Goal: Book appointment/travel/reservation

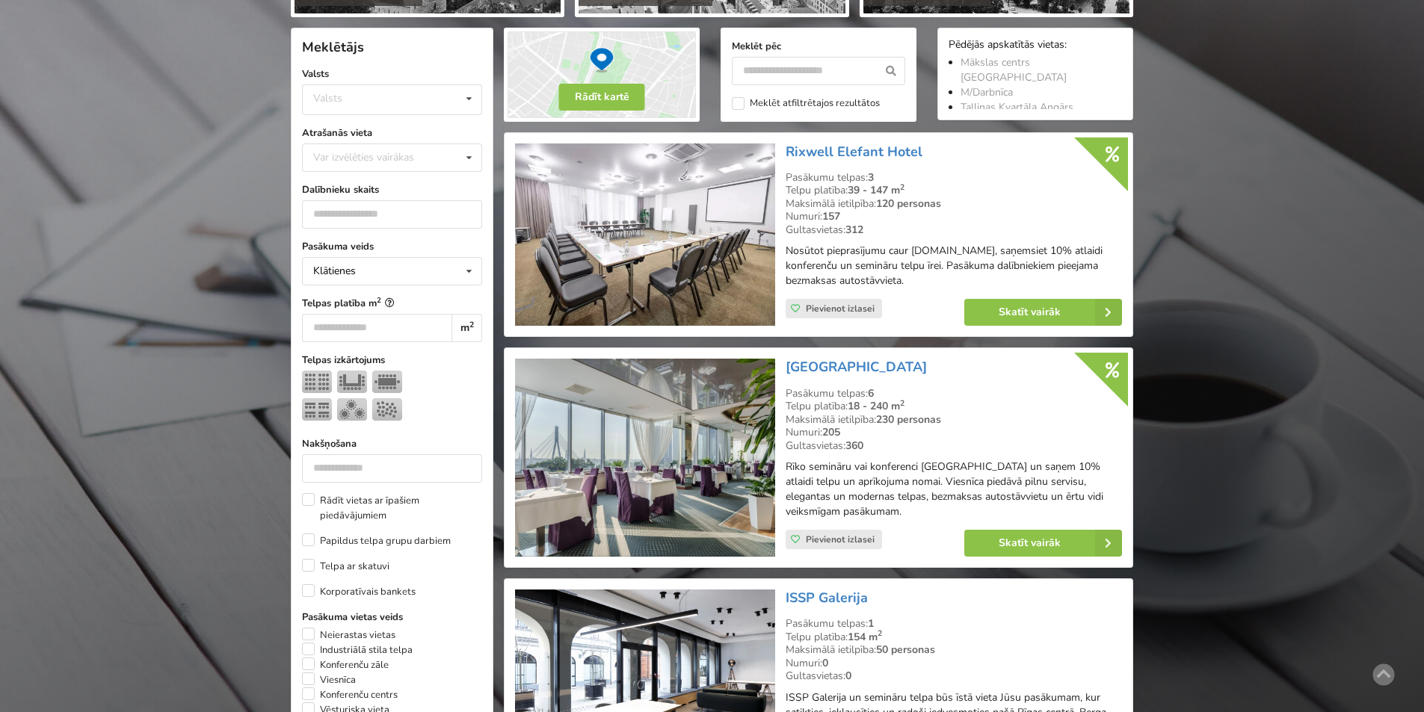
scroll to position [374, 0]
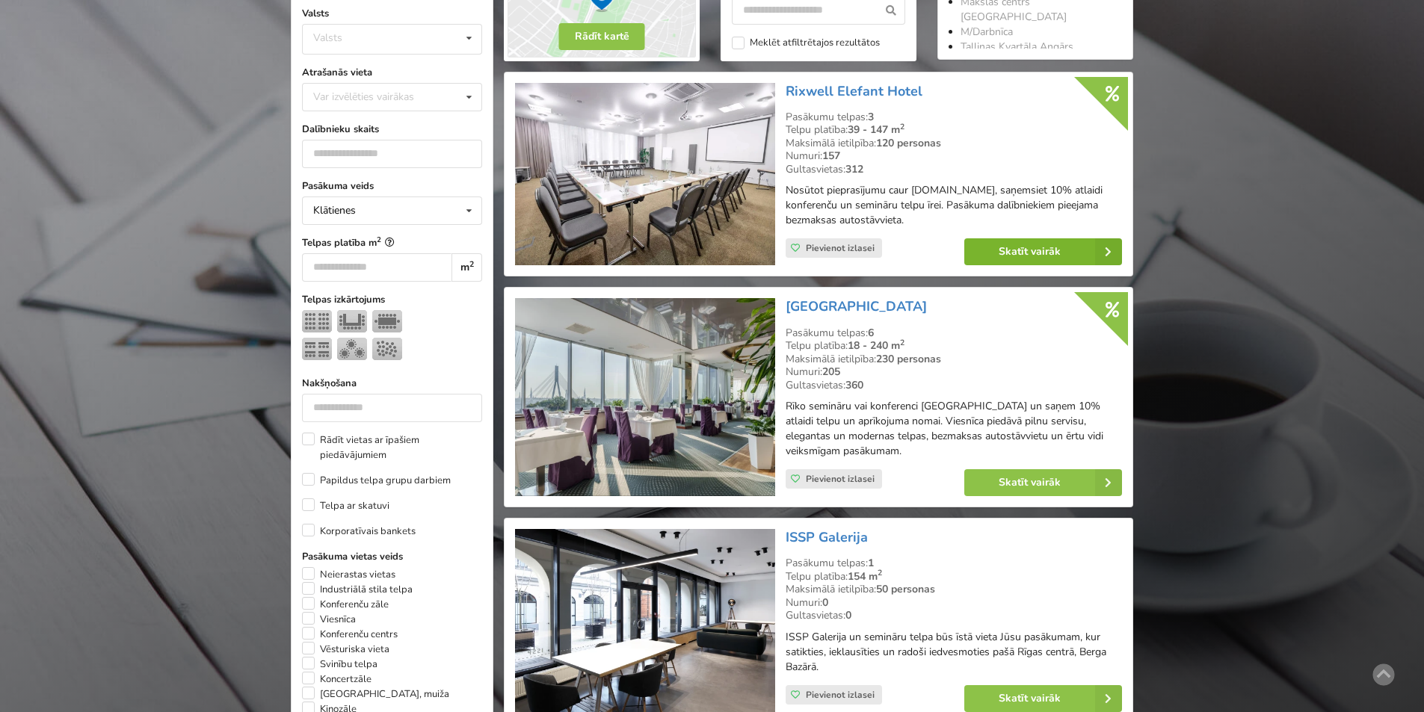
click at [1036, 247] on link "Skatīt vairāk" at bounding box center [1043, 251] width 158 height 27
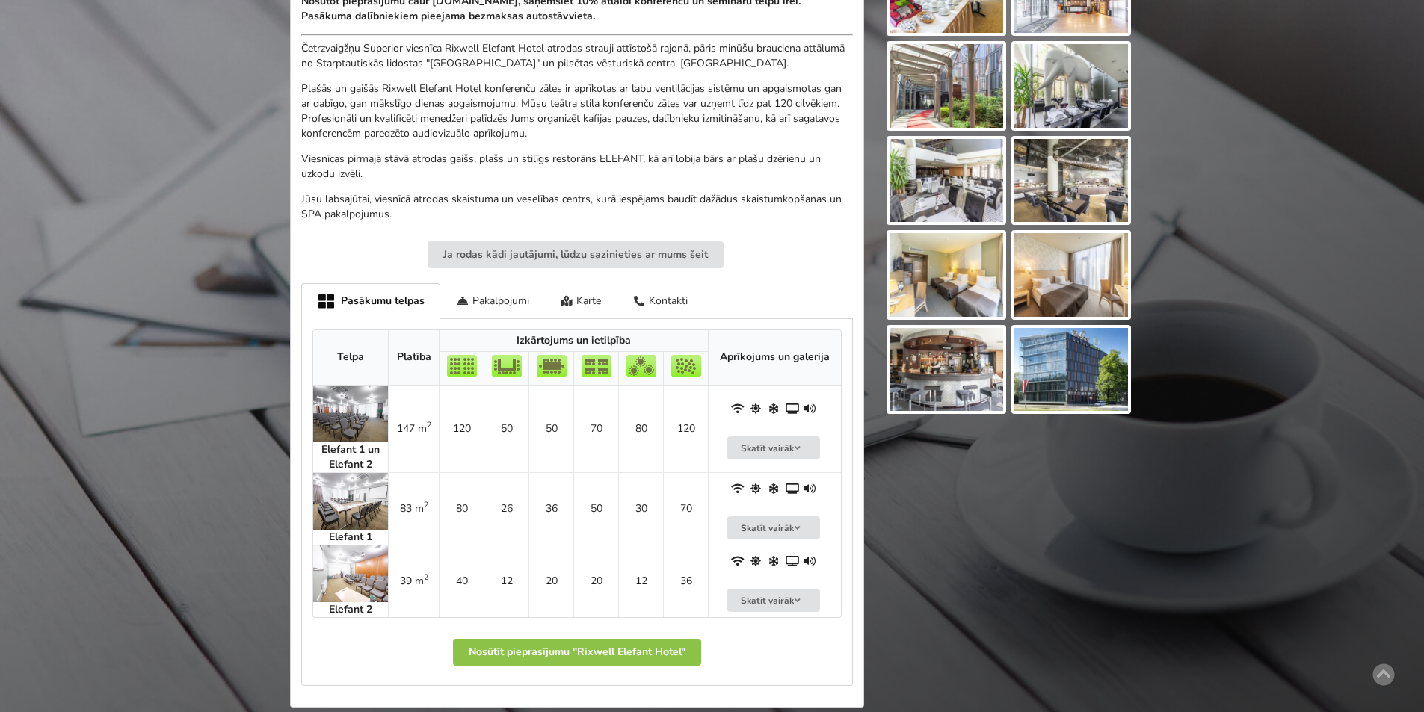
scroll to position [598, 0]
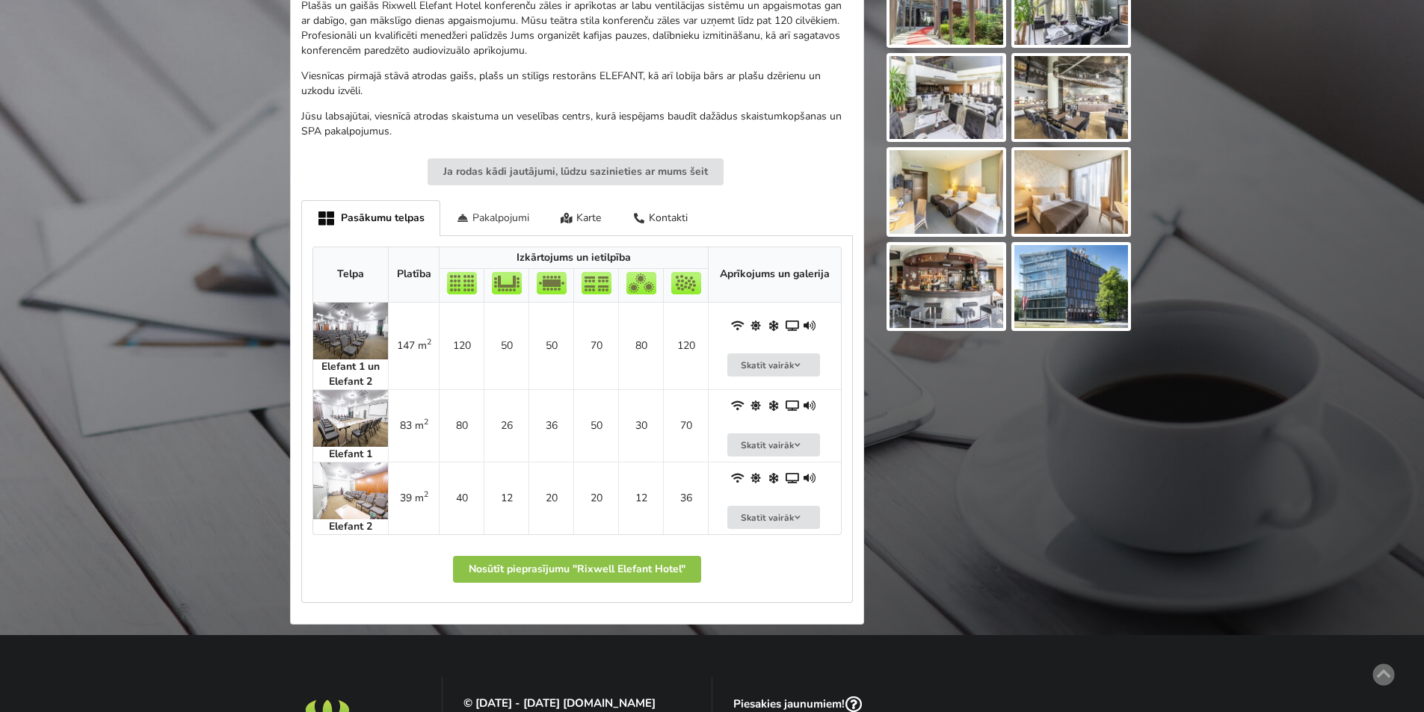
click at [503, 214] on div "Pakalpojumi" at bounding box center [492, 217] width 105 height 35
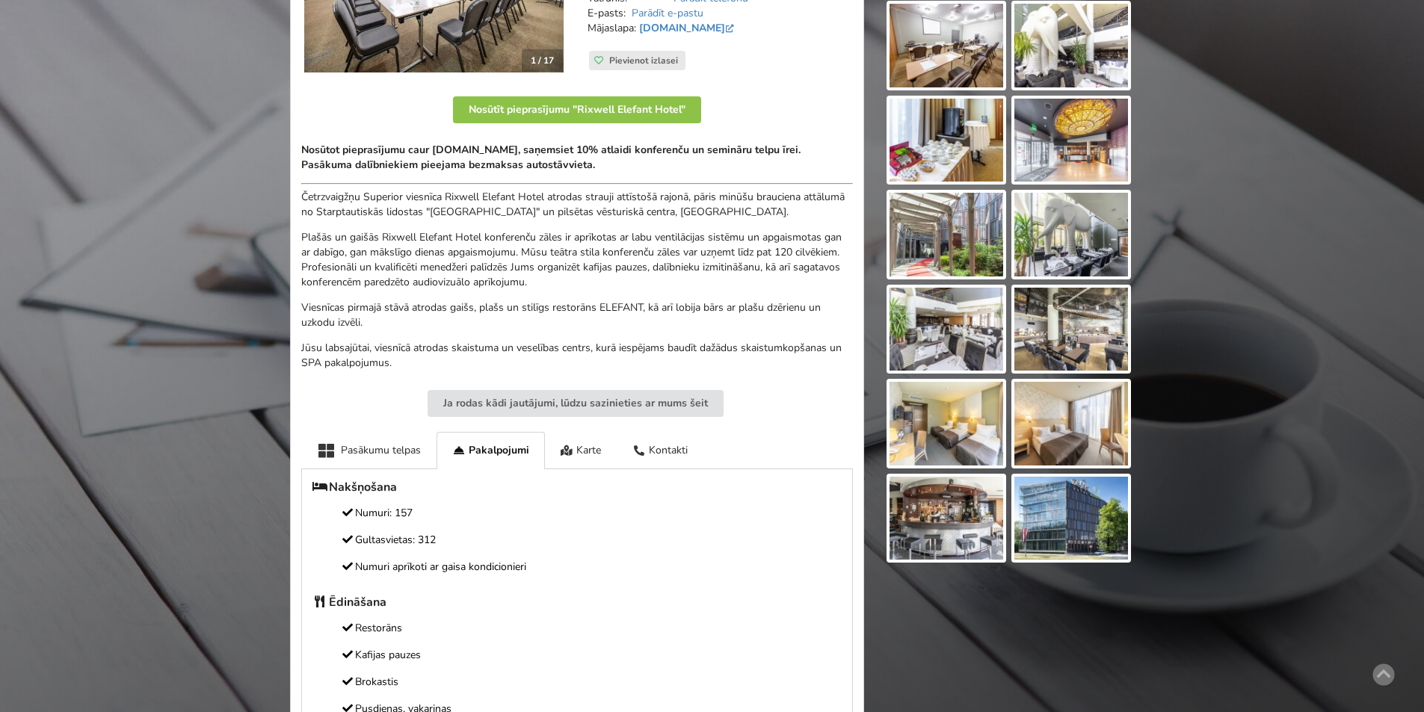
scroll to position [288, 0]
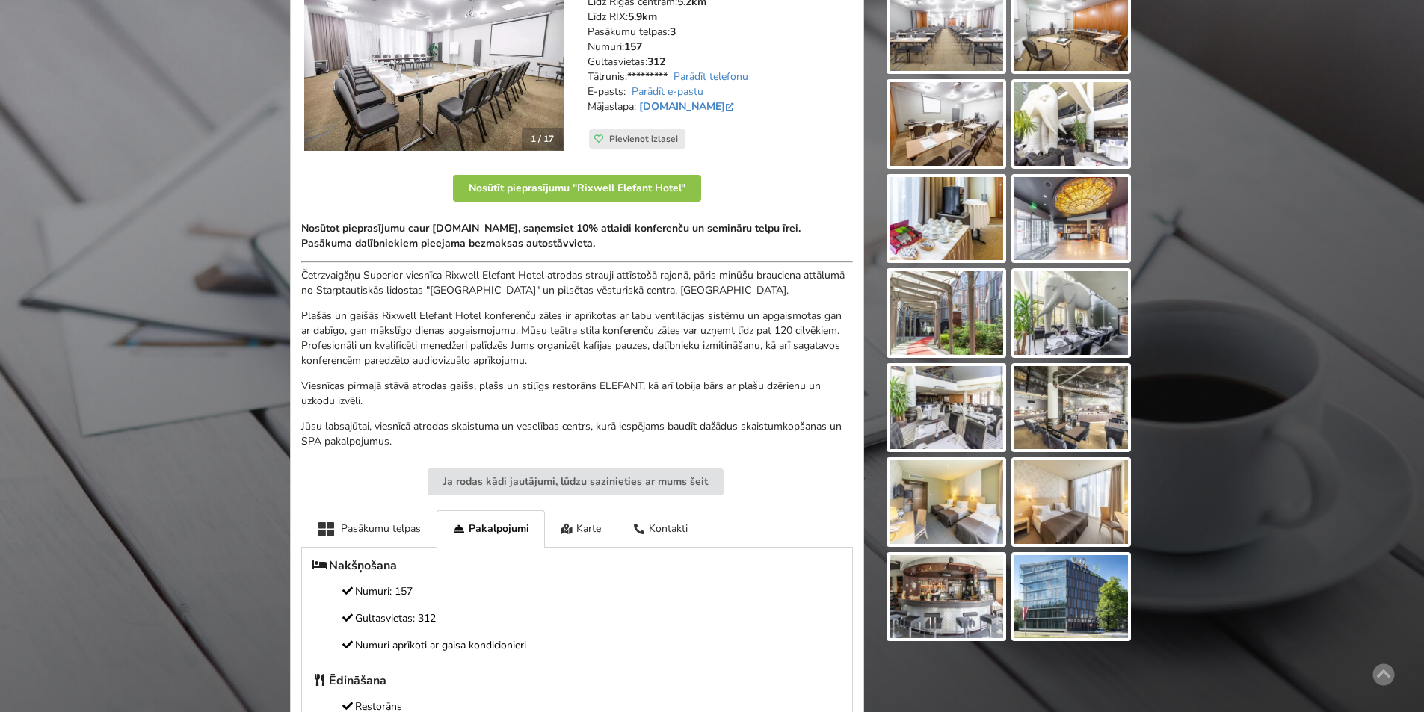
click at [491, 77] on img at bounding box center [433, 67] width 259 height 168
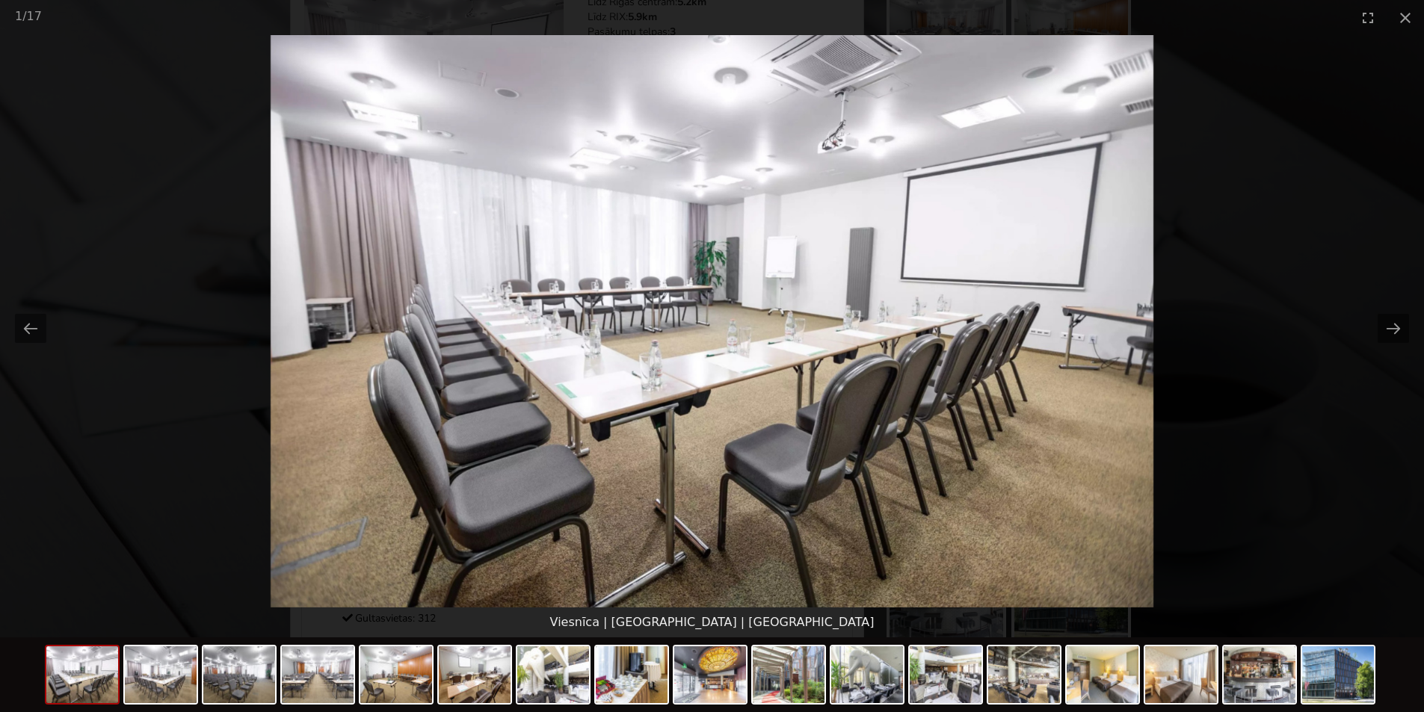
click at [987, 267] on img at bounding box center [712, 321] width 883 height 572
click at [1407, 23] on button "Close gallery" at bounding box center [1404, 17] width 37 height 35
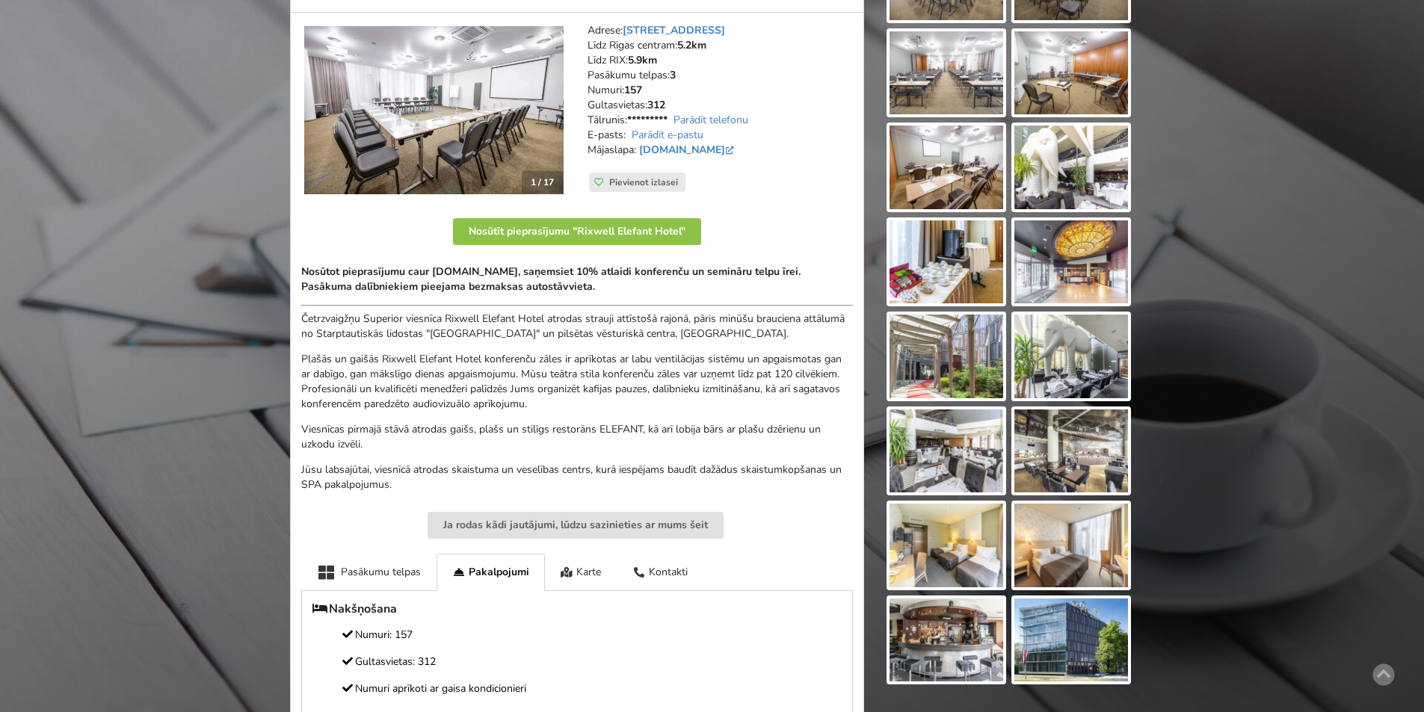
scroll to position [213, 0]
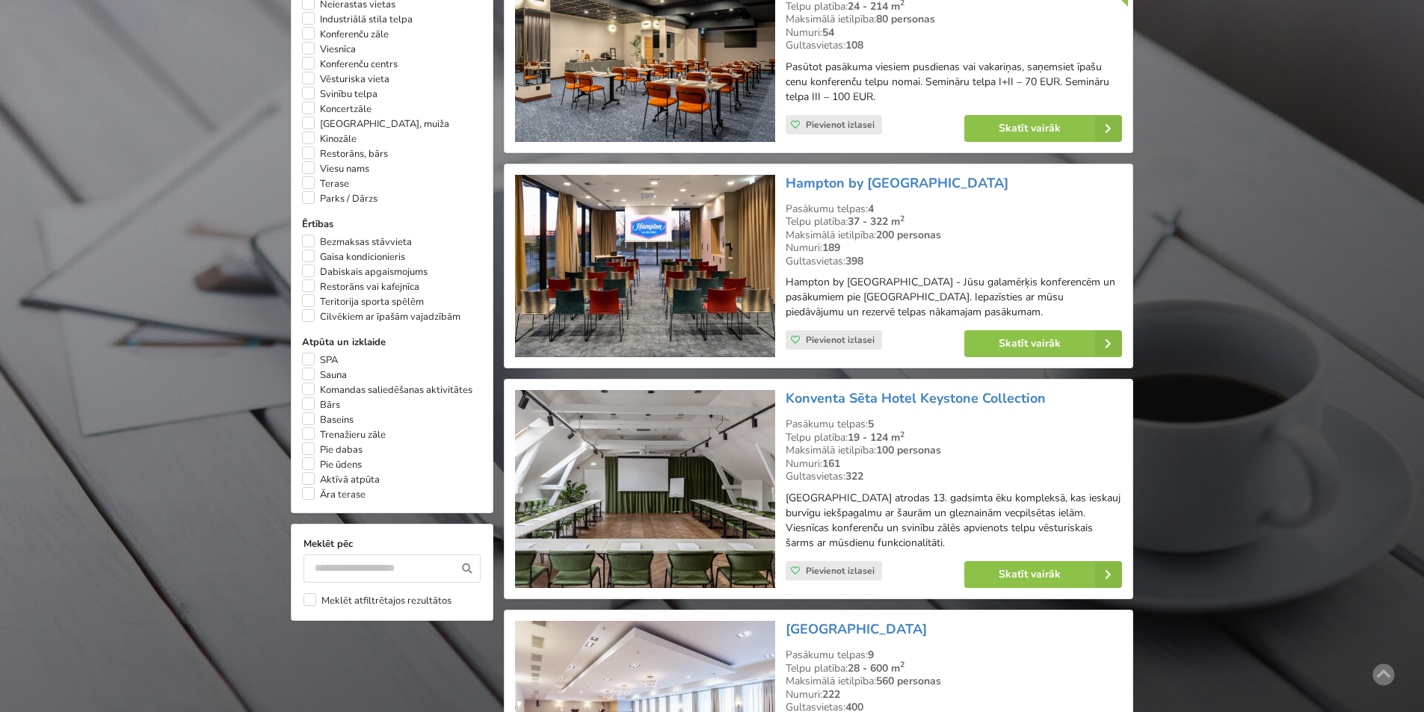
scroll to position [1046, 0]
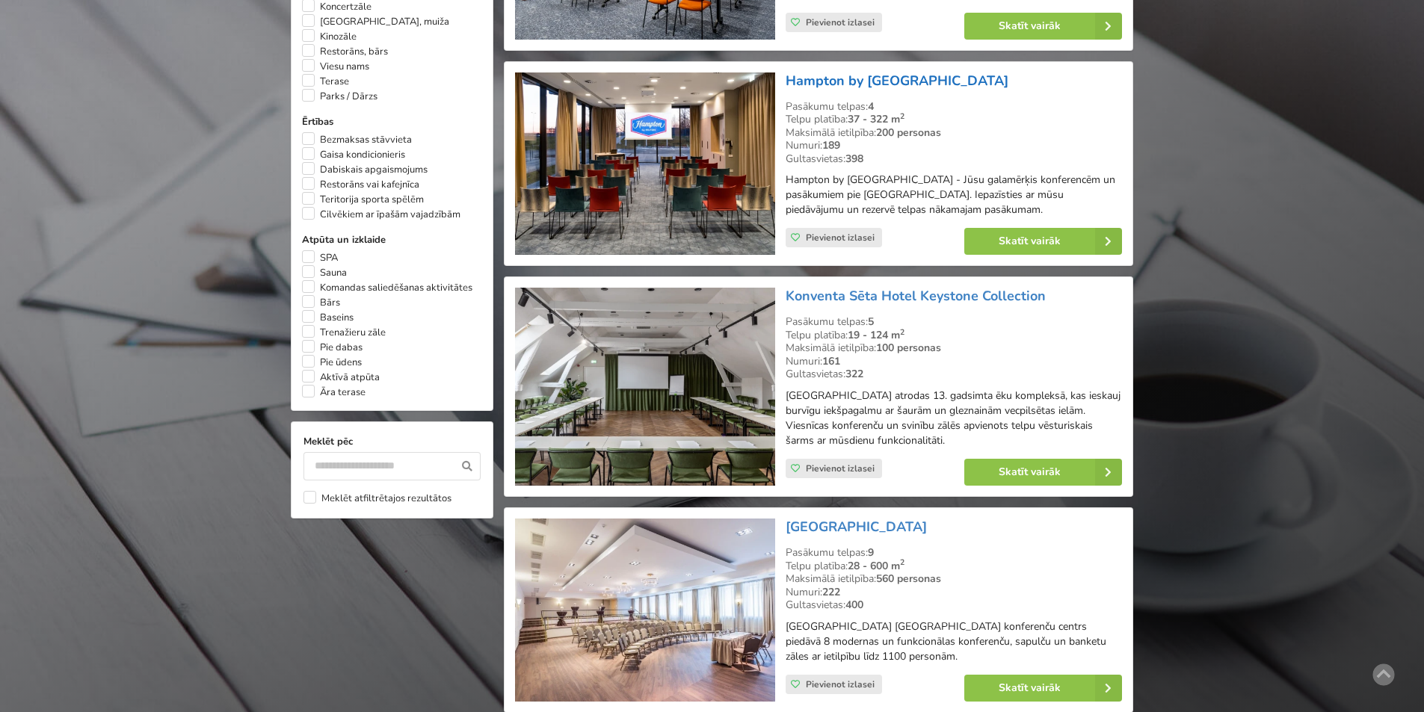
click at [880, 79] on link "Hampton by [GEOGRAPHIC_DATA]" at bounding box center [896, 81] width 223 height 18
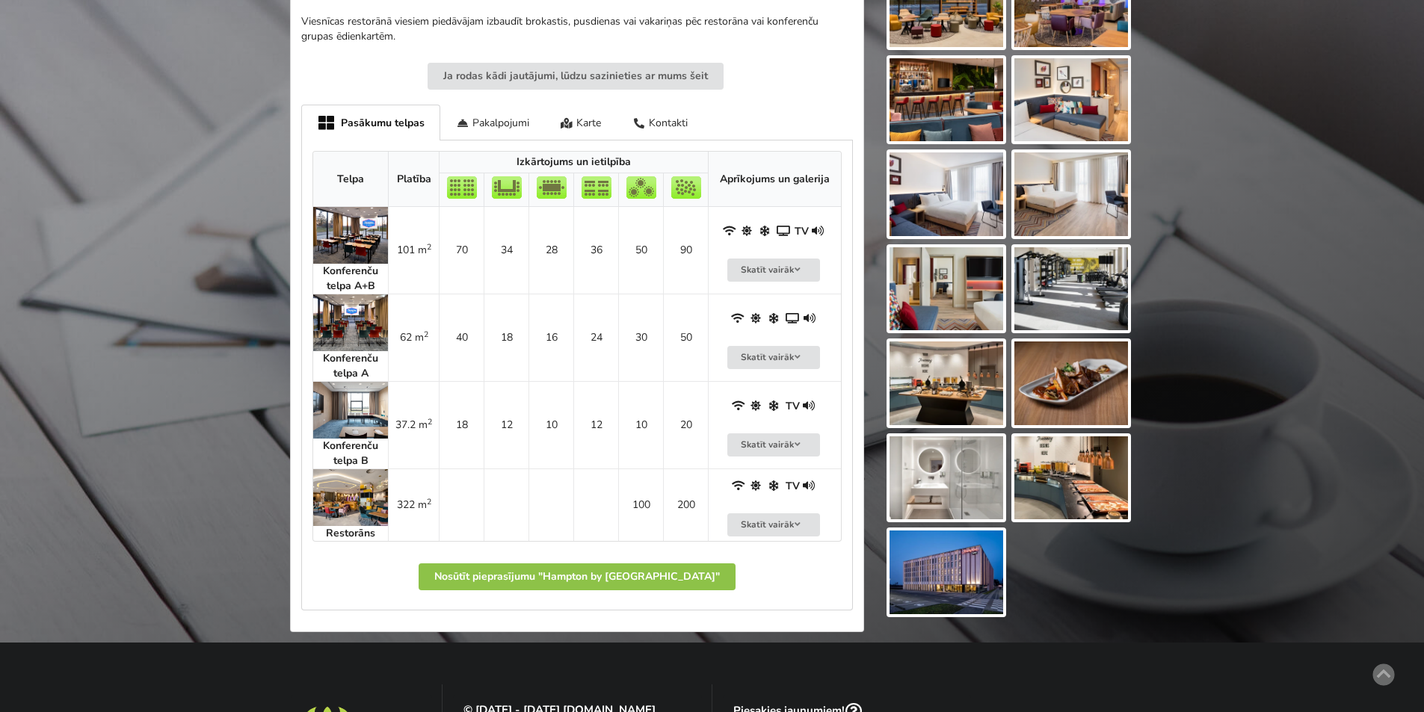
scroll to position [598, 0]
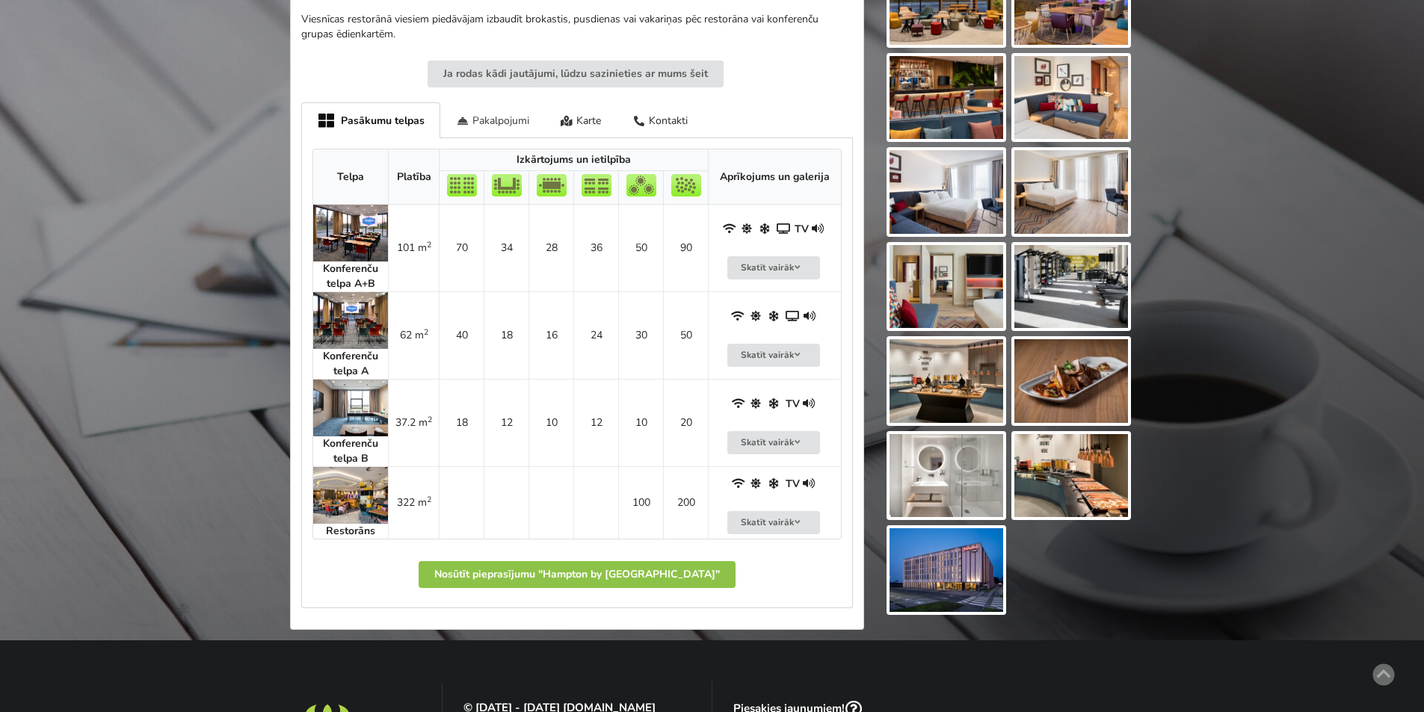
click at [473, 117] on div "Pakalpojumi" at bounding box center [492, 119] width 105 height 35
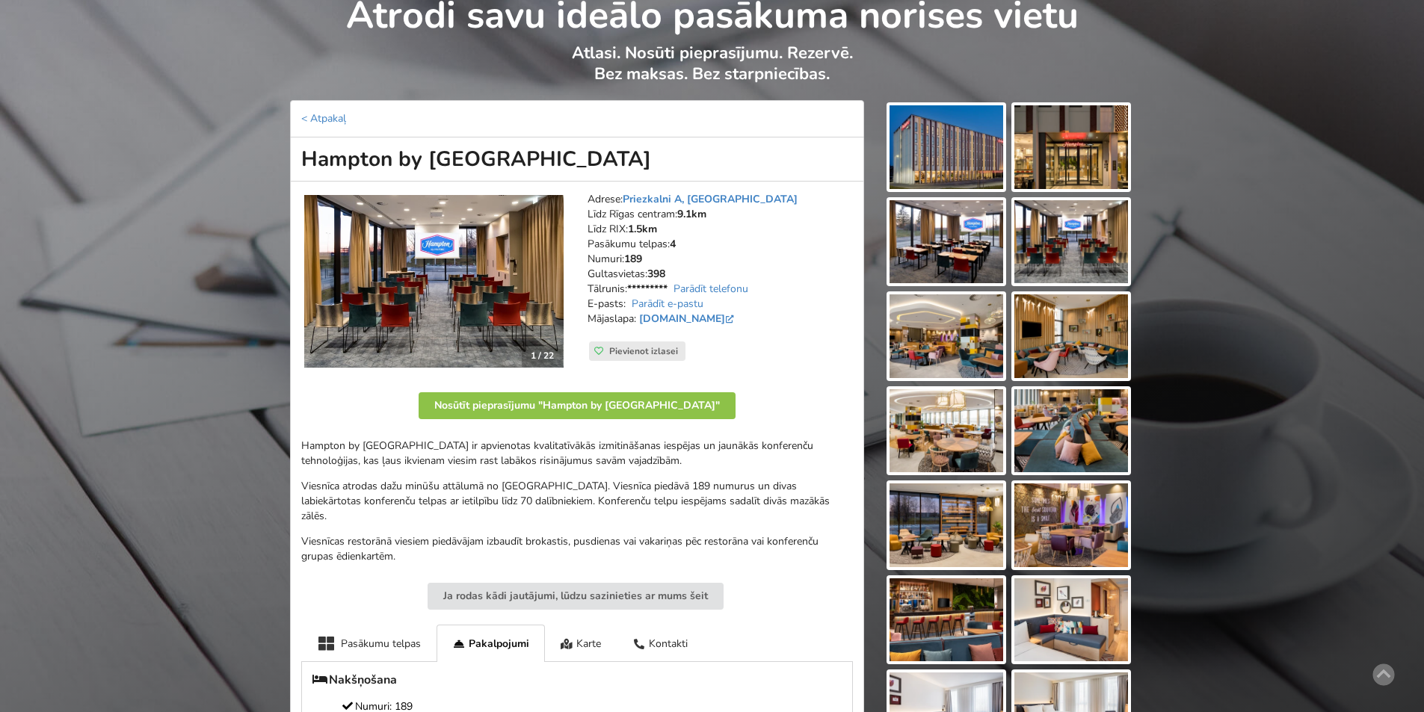
scroll to position [75, 0]
click at [552, 284] on img at bounding box center [433, 282] width 259 height 173
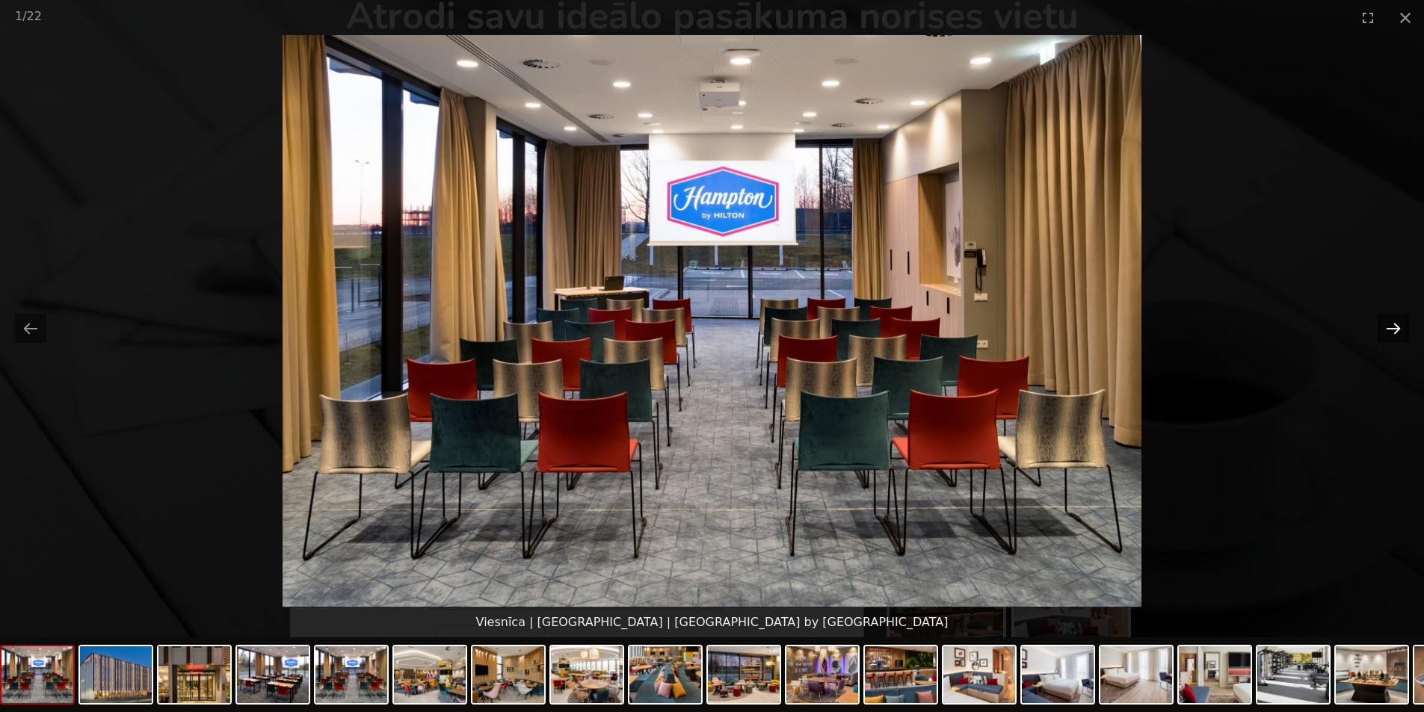
click at [1389, 327] on button "Next slide" at bounding box center [1392, 328] width 31 height 29
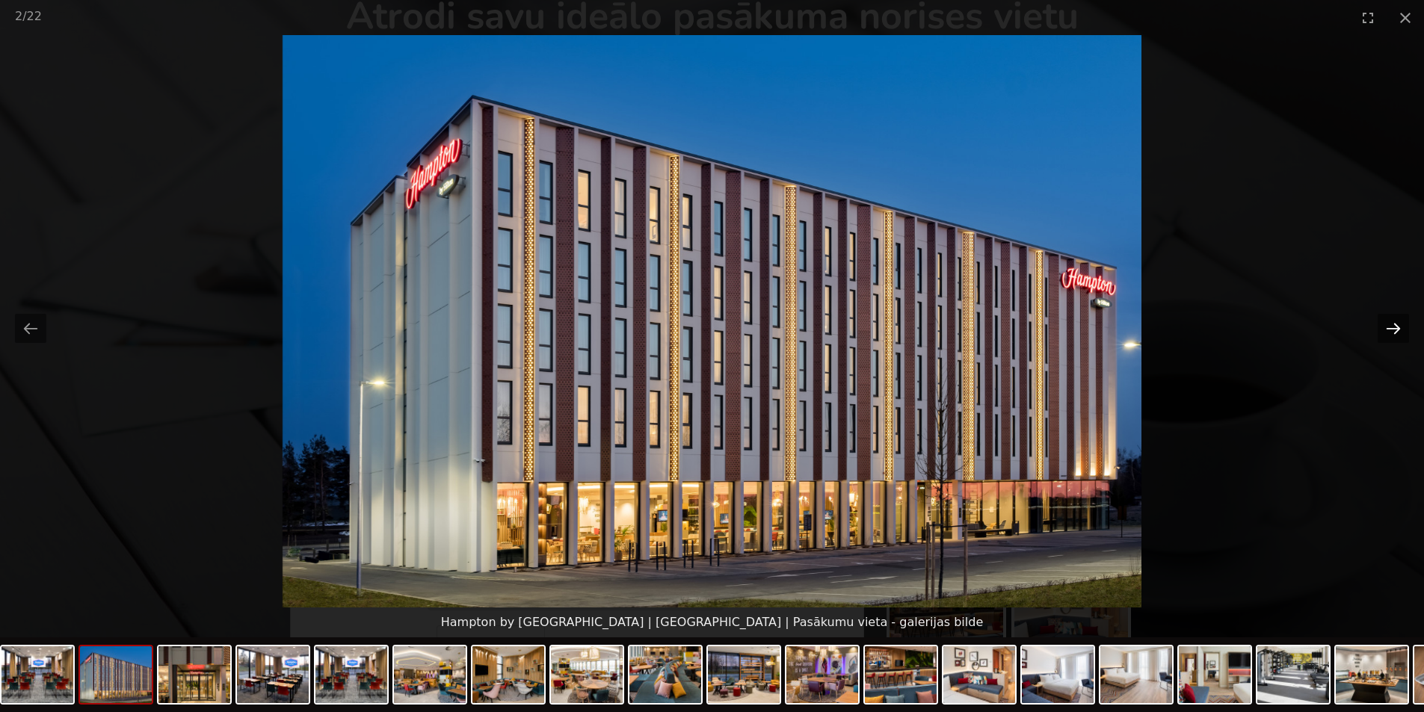
click at [1389, 327] on button "Next slide" at bounding box center [1392, 328] width 31 height 29
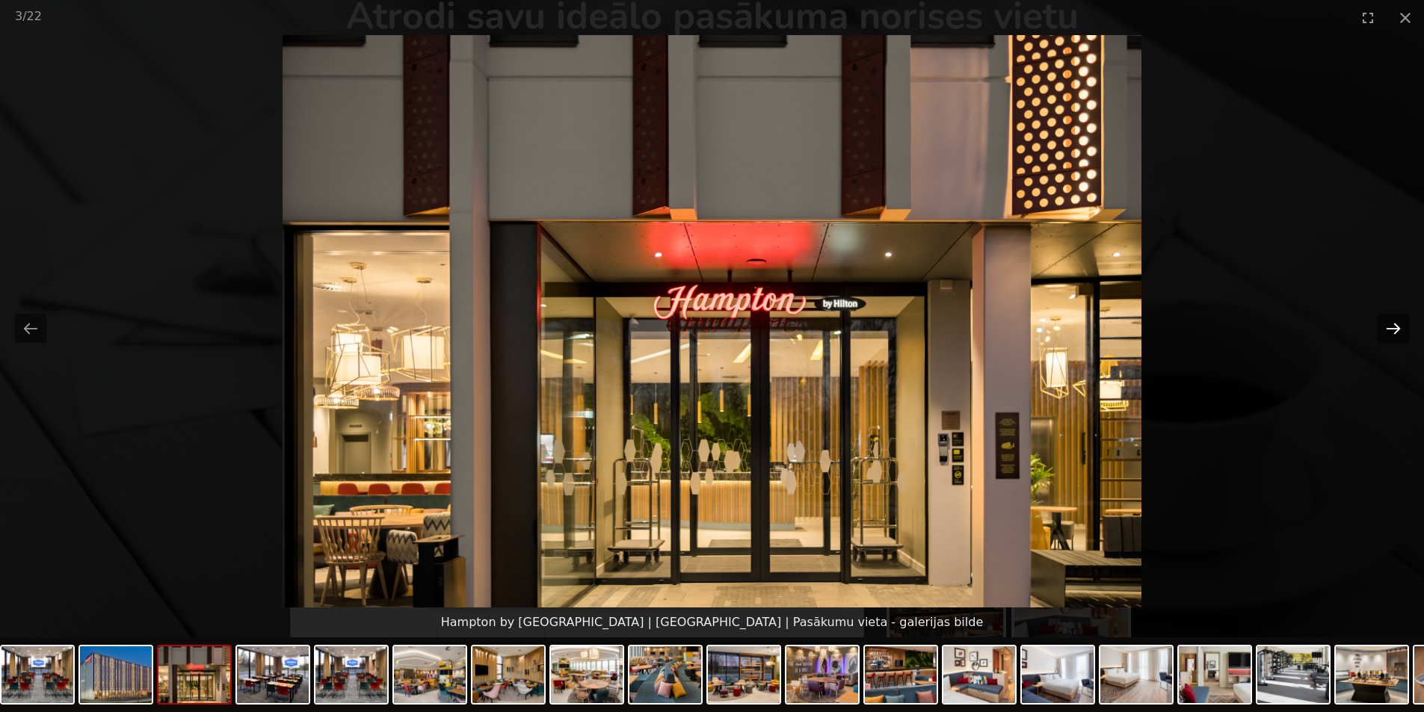
click at [1388, 330] on button "Next slide" at bounding box center [1392, 328] width 31 height 29
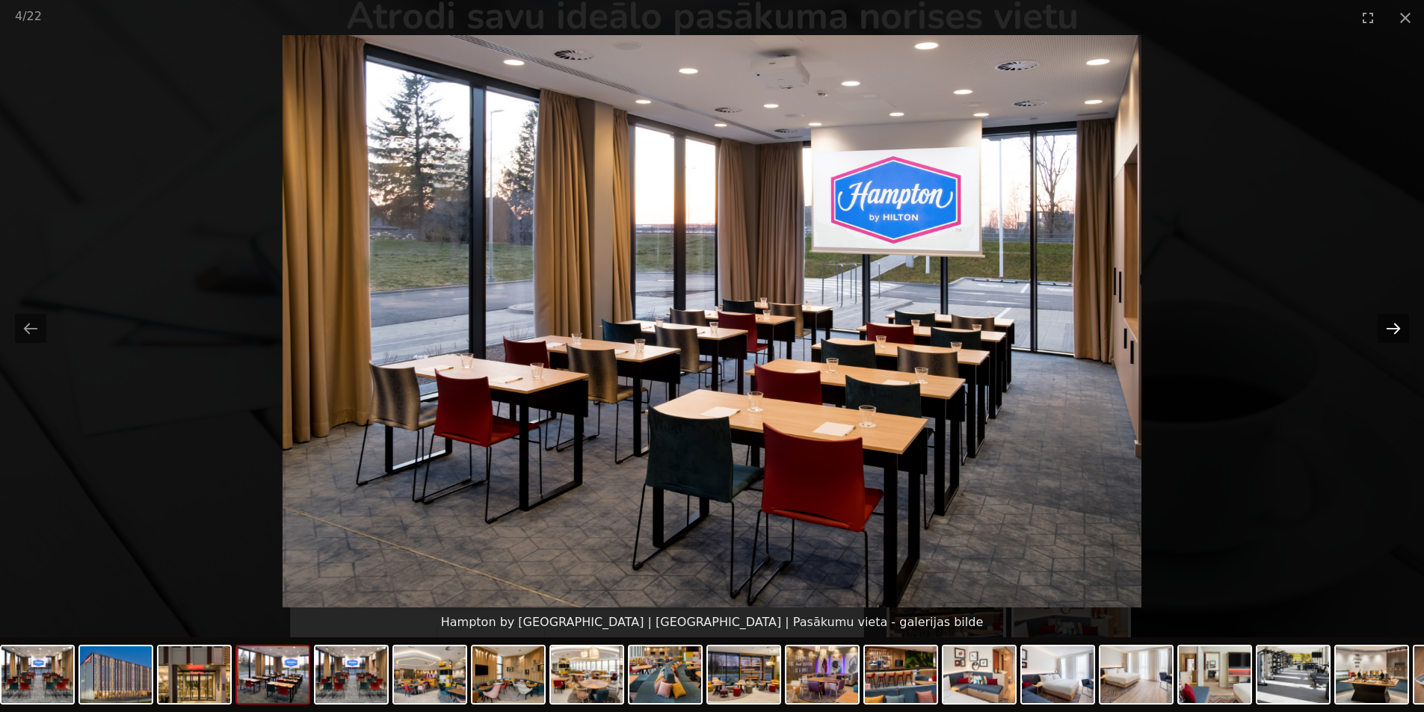
click at [1388, 330] on button "Next slide" at bounding box center [1392, 328] width 31 height 29
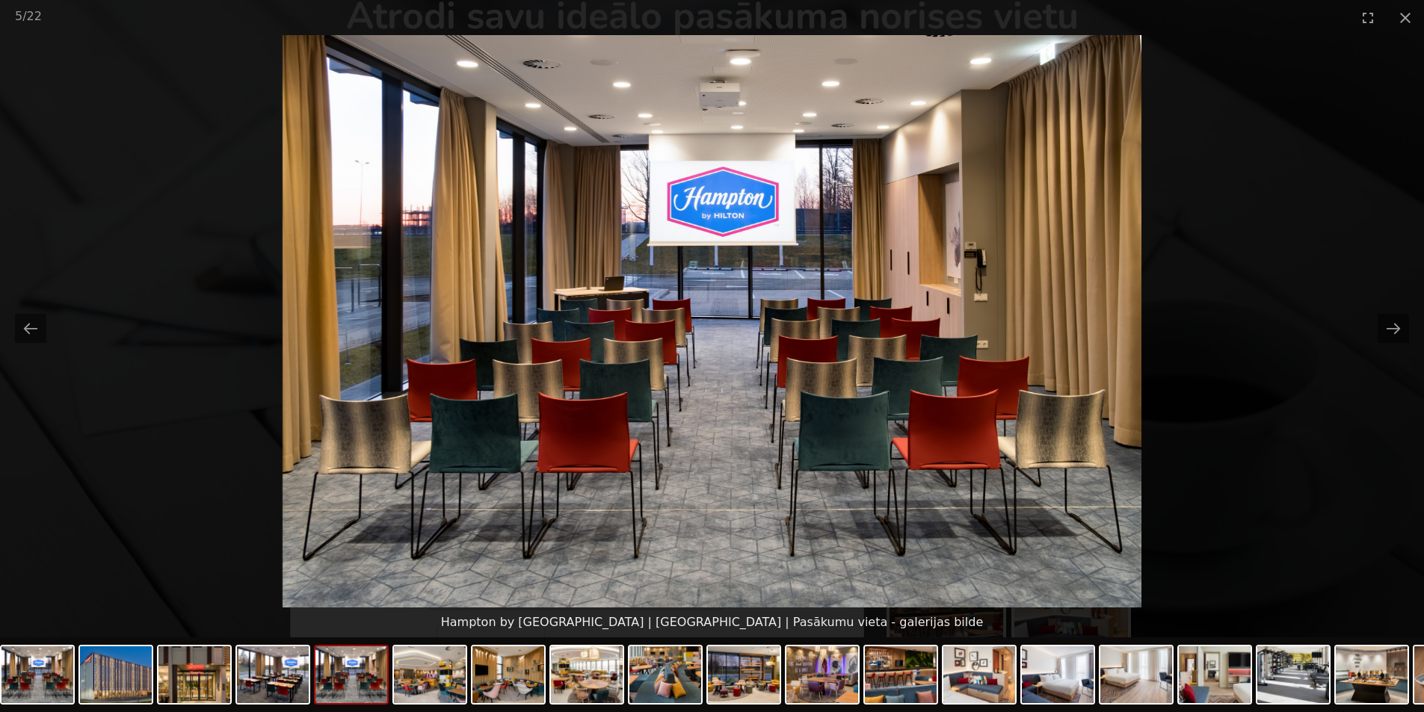
scroll to position [0, 0]
click at [1183, 280] on picture at bounding box center [712, 321] width 1424 height 572
